Goal: Check status: Check status

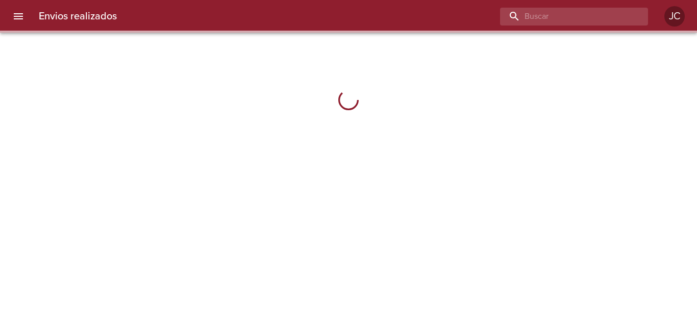
click at [565, 21] on input "buscar" at bounding box center [565, 17] width 131 height 18
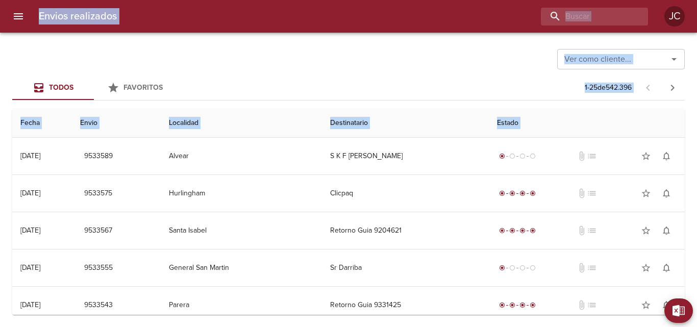
click at [250, 0] on html "Envios realizados JC Exportar a Excel Desde Hasta Descargar Exportar Ver como c…" at bounding box center [348, 0] width 697 height 0
click at [593, 8] on input "buscar" at bounding box center [565, 17] width 131 height 18
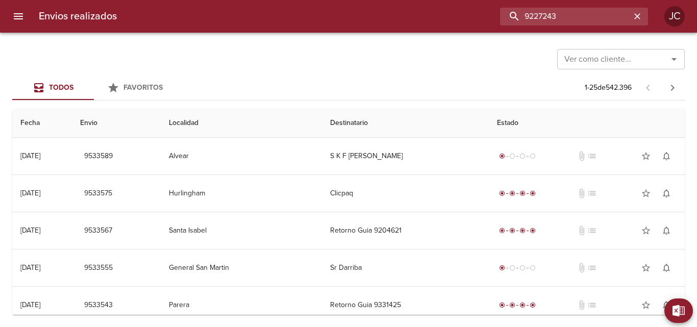
type input "9227243"
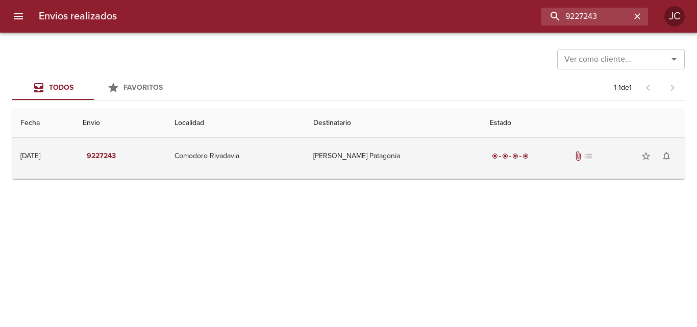
click at [302, 167] on td "Comodoro Rivadavia" at bounding box center [235, 156] width 139 height 37
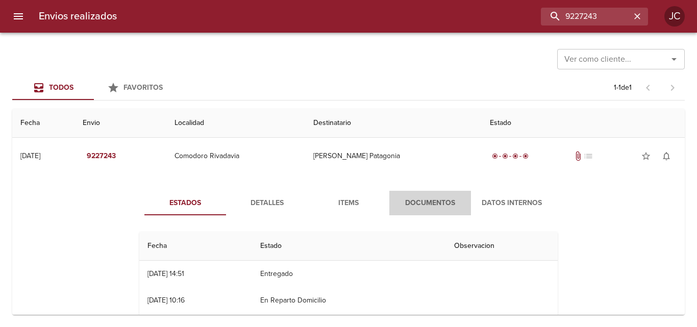
click at [398, 203] on span "Documentos" at bounding box center [429, 203] width 69 height 13
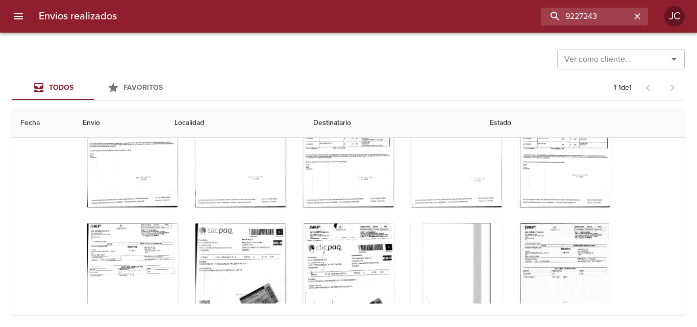
scroll to position [153, 0]
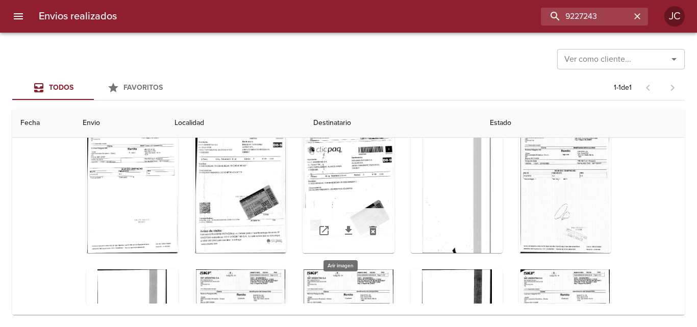
click at [323, 179] on div "Tabla de envíos del cliente" at bounding box center [348, 188] width 92 height 127
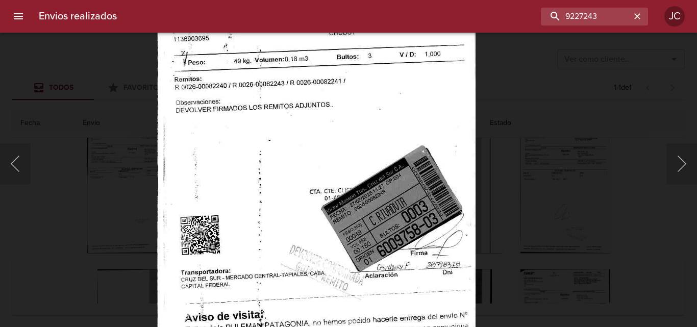
click at [361, 108] on img "Lightbox" at bounding box center [316, 108] width 318 height 452
click at [686, 178] on button "Siguiente" at bounding box center [681, 163] width 31 height 41
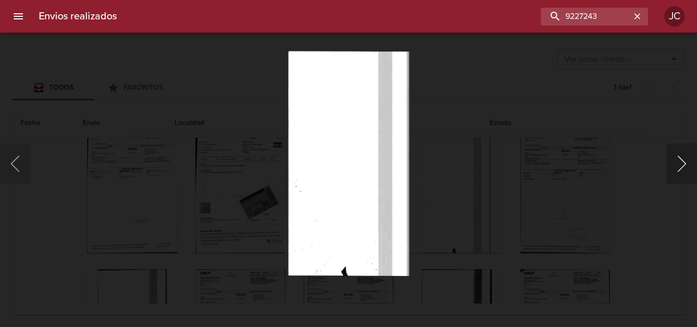
click at [689, 143] on button "Siguiente" at bounding box center [681, 163] width 31 height 41
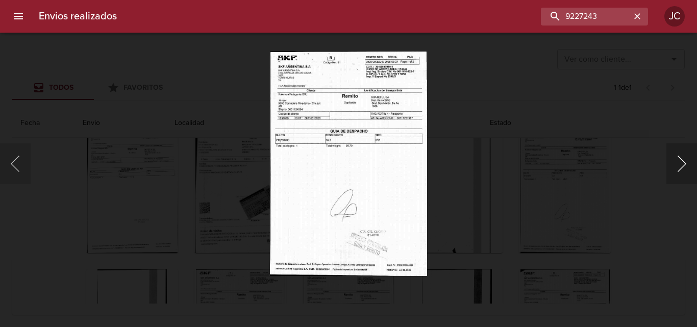
click at [686, 152] on button "Siguiente" at bounding box center [681, 163] width 31 height 41
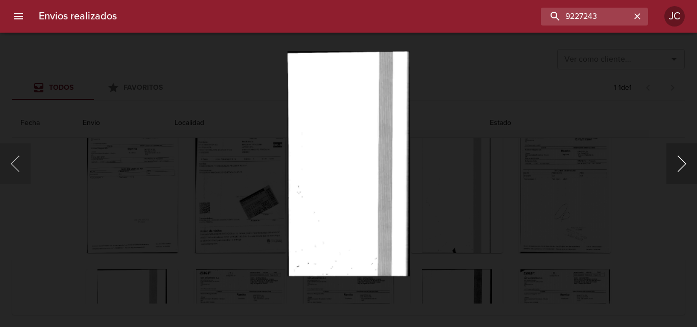
click at [686, 152] on button "Siguiente" at bounding box center [681, 163] width 31 height 41
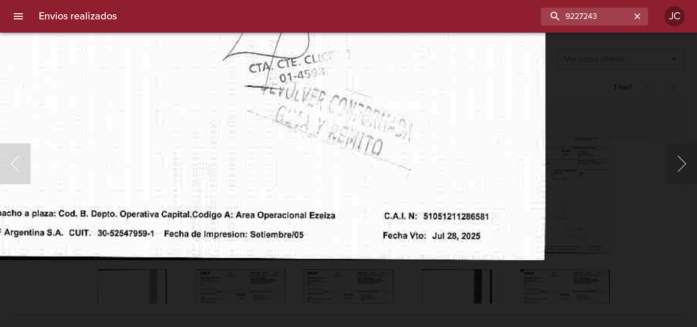
drag, startPoint x: 623, startPoint y: 137, endPoint x: 583, endPoint y: 148, distance: 41.8
click at [621, 137] on div "Lightbox" at bounding box center [348, 163] width 697 height 327
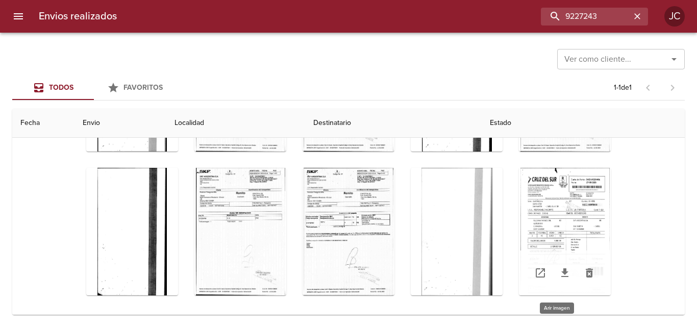
scroll to position [125, 0]
click at [571, 191] on div "Tabla de envíos del cliente" at bounding box center [565, 229] width 92 height 127
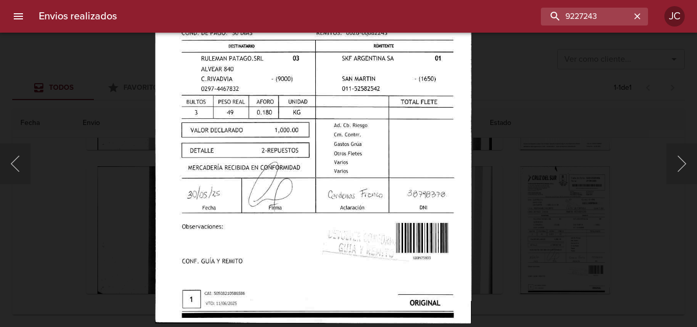
click at [347, 110] on img "Lightbox" at bounding box center [313, 97] width 316 height 452
